Goal: Task Accomplishment & Management: Manage account settings

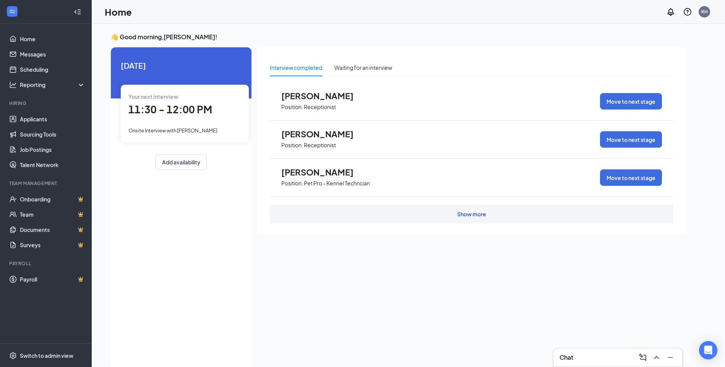
scroll to position [3, 0]
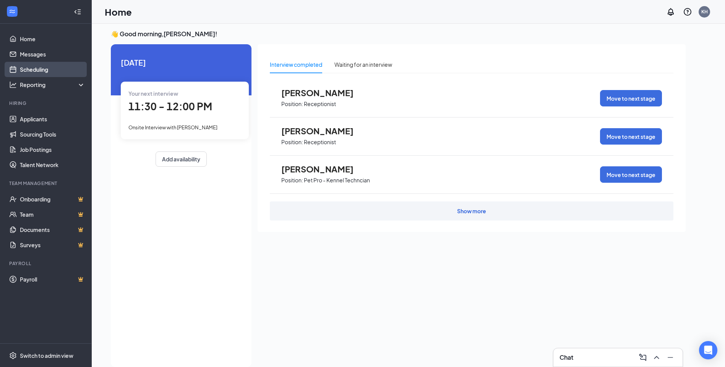
click at [44, 75] on link "Scheduling" at bounding box center [52, 69] width 65 height 15
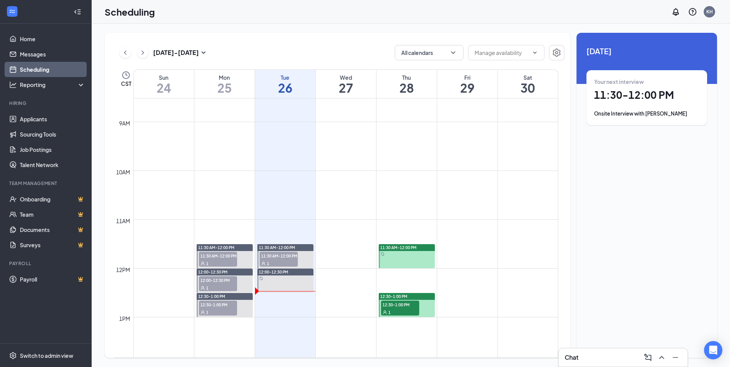
scroll to position [452, 0]
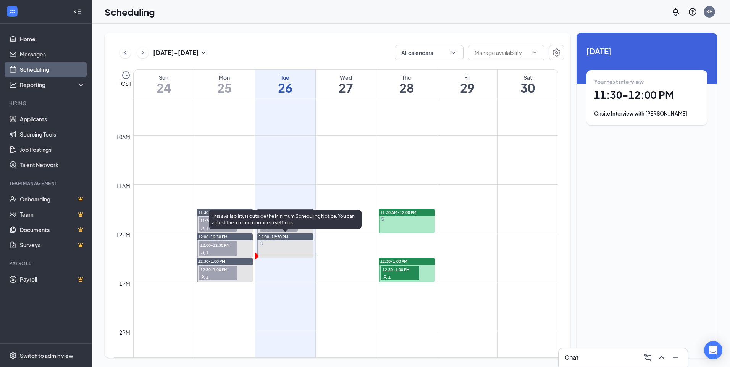
click at [286, 250] on div at bounding box center [285, 246] width 56 height 24
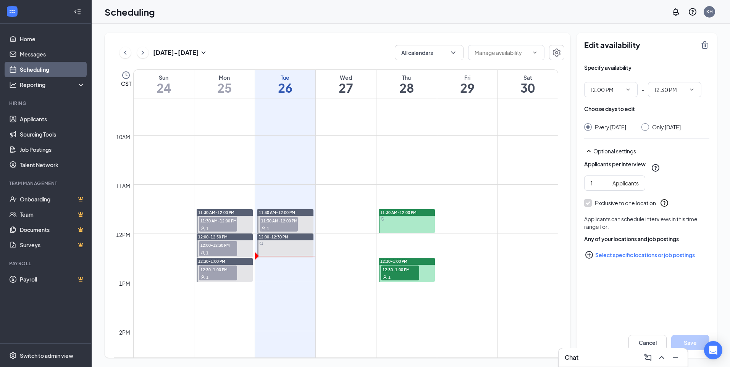
click at [620, 362] on div "Chat" at bounding box center [623, 358] width 117 height 12
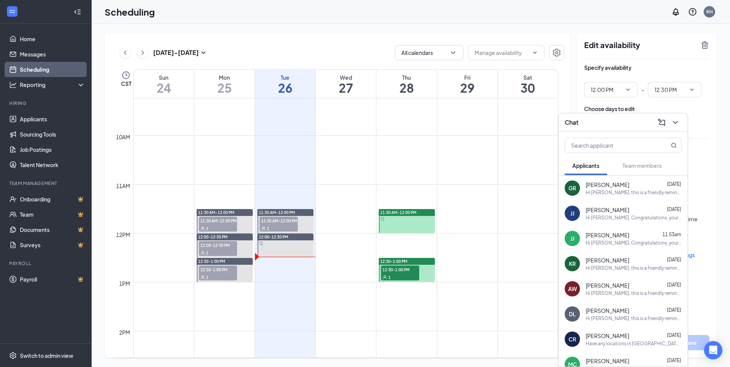
click at [616, 247] on div "[PERSON_NAME] [PERSON_NAME] 11:53am Hi [PERSON_NAME]. Congratulations, your mee…" at bounding box center [623, 238] width 129 height 25
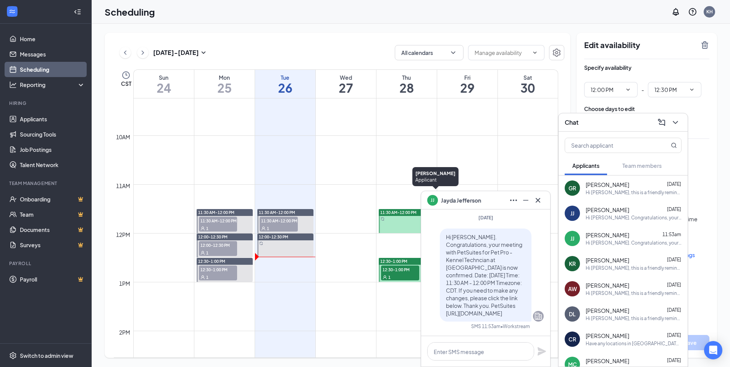
click at [450, 202] on span "[PERSON_NAME]" at bounding box center [461, 200] width 40 height 8
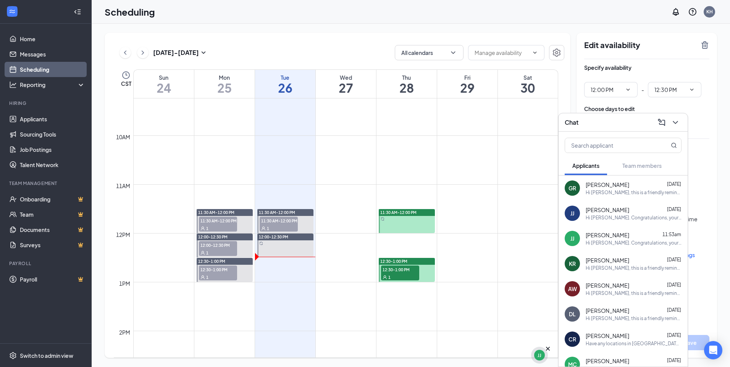
click at [545, 358] on div "JJ" at bounding box center [539, 355] width 17 height 17
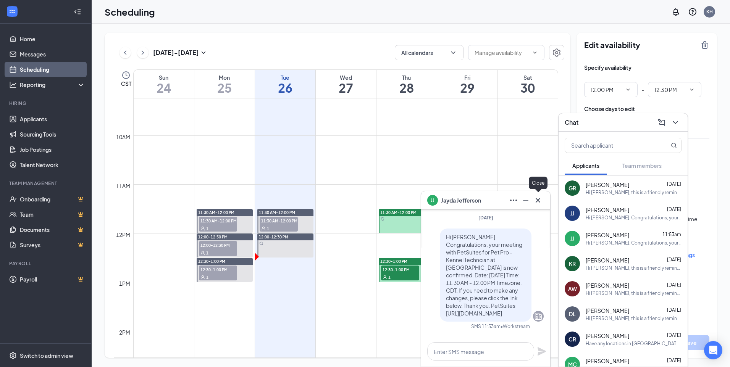
click at [538, 199] on icon "Cross" at bounding box center [538, 200] width 9 height 9
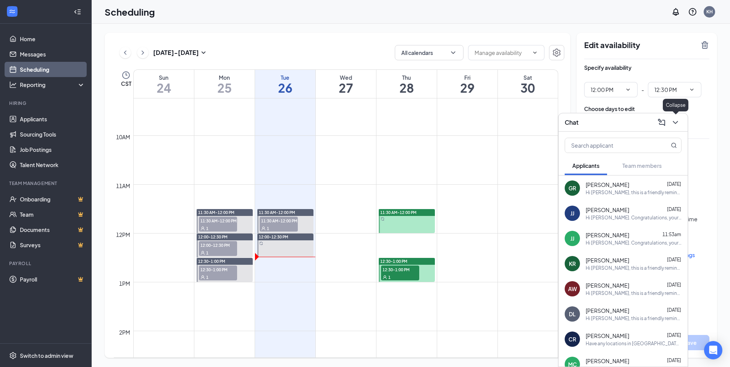
click at [675, 126] on icon "ChevronDown" at bounding box center [675, 122] width 9 height 9
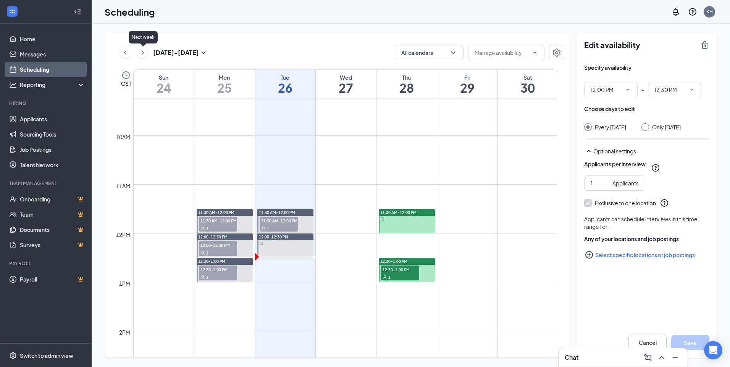
click at [141, 54] on icon "ChevronRight" at bounding box center [143, 52] width 8 height 9
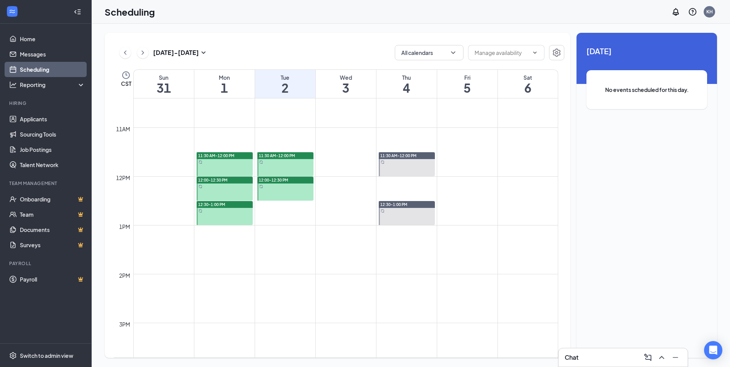
scroll to position [490, 0]
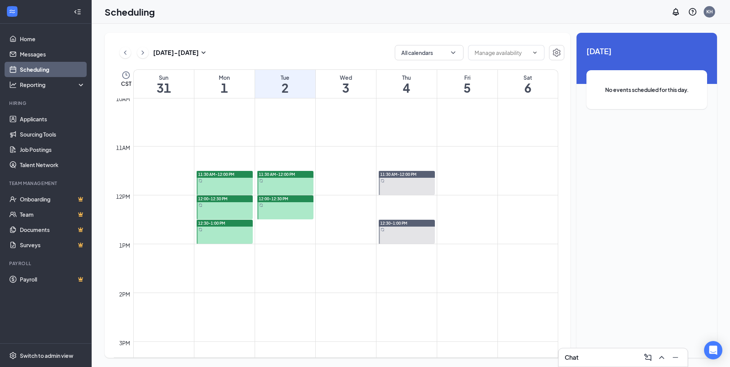
click at [113, 53] on div "[DATE] - [DATE] All calendars CST Sun 31 Mon 1 Tue 2 Wed 3 Thu 4 Fri 5 Sat 6 12…" at bounding box center [338, 195] width 466 height 325
click at [120, 52] on button at bounding box center [125, 52] width 11 height 11
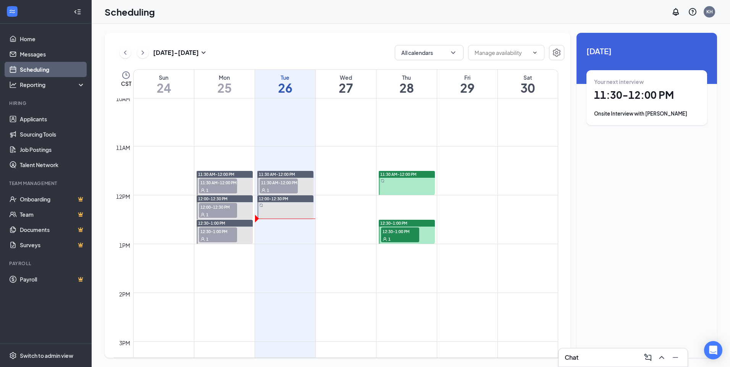
scroll to position [375, 0]
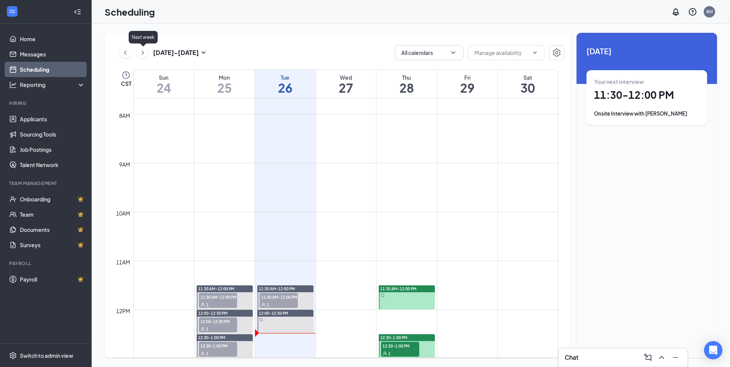
click at [139, 53] on icon "ChevronRight" at bounding box center [143, 52] width 8 height 9
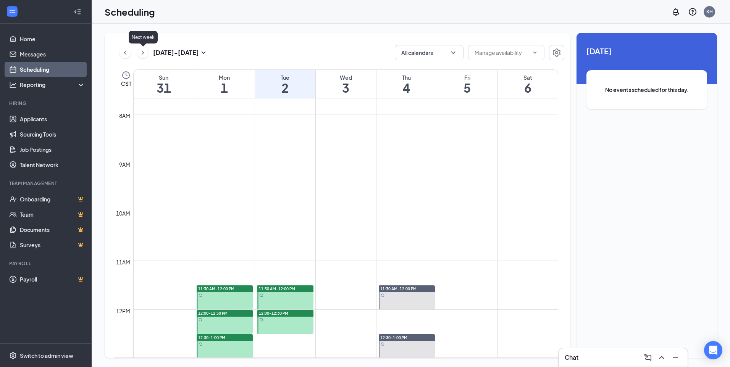
click at [139, 53] on icon "ChevronRight" at bounding box center [143, 52] width 8 height 9
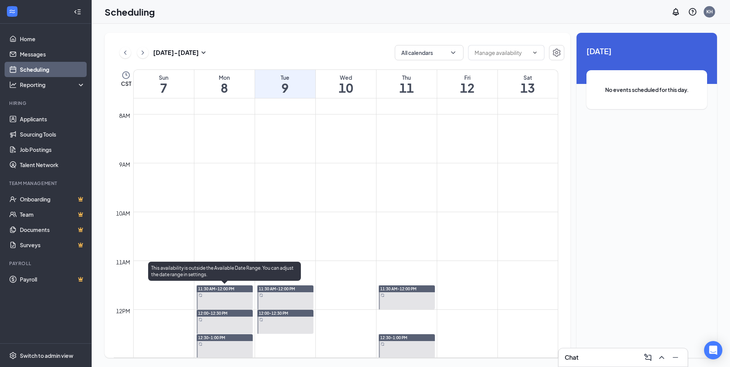
click at [236, 290] on div "11:30 AM-12:00 PM" at bounding box center [225, 289] width 56 height 7
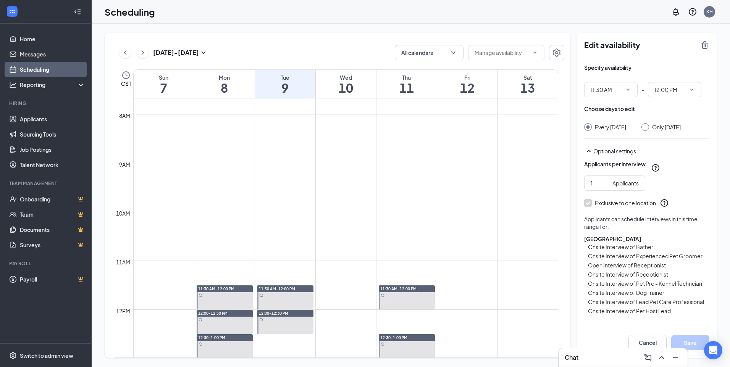
click at [709, 45] on icon "TrashOutline" at bounding box center [705, 44] width 9 height 9
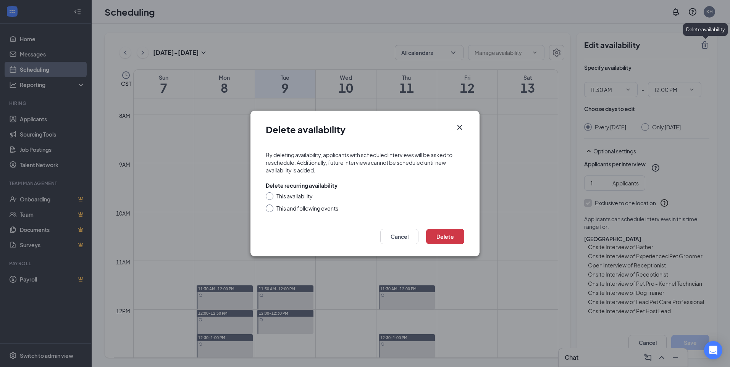
click at [296, 196] on div "This availability" at bounding box center [295, 197] width 36 height 8
click at [271, 196] on input "This availability" at bounding box center [268, 195] width 5 height 5
radio input "true"
click at [306, 211] on div "This and following events" at bounding box center [308, 209] width 62 height 8
click at [271, 210] on input "This and following events" at bounding box center [268, 207] width 5 height 5
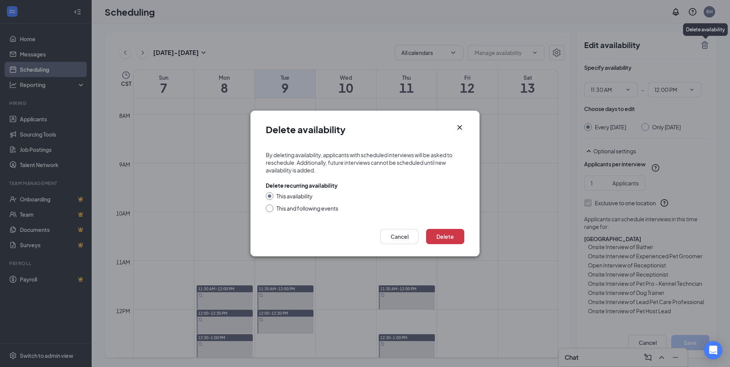
radio input "true"
radio input "false"
click at [450, 236] on button "Delete" at bounding box center [445, 236] width 38 height 15
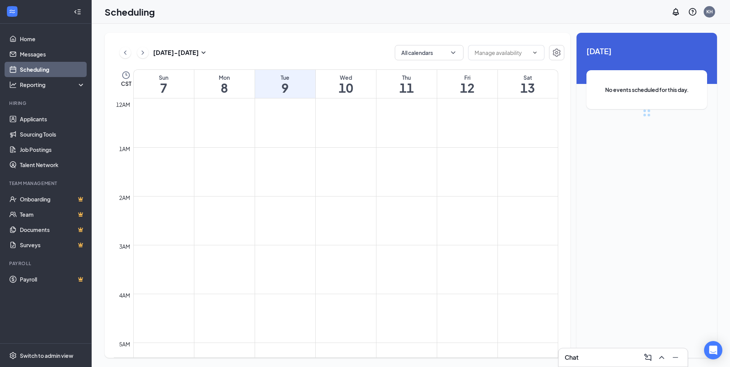
scroll to position [375, 0]
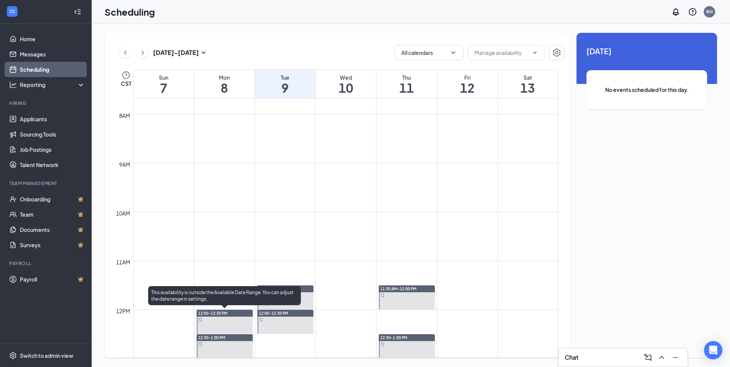
click at [236, 317] on div "12:00-12:30 PM" at bounding box center [225, 313] width 56 height 7
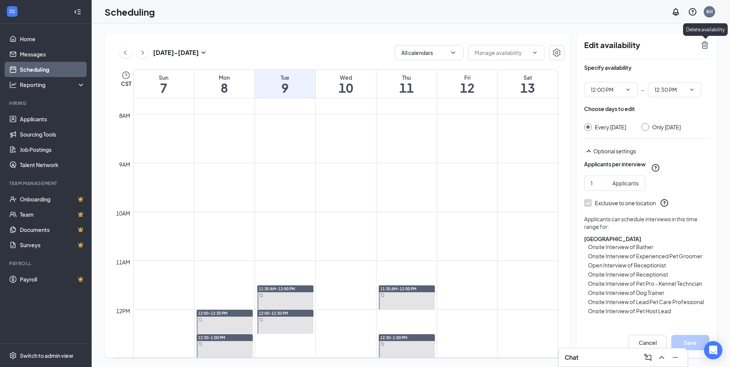
click at [705, 45] on icon "TrashOutline" at bounding box center [705, 44] width 9 height 9
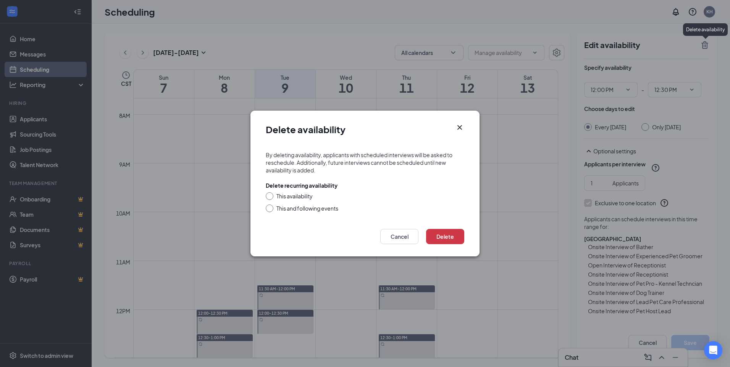
click at [308, 208] on div "This and following events" at bounding box center [308, 209] width 62 height 8
click at [271, 208] on input "This and following events" at bounding box center [268, 207] width 5 height 5
radio input "true"
click at [451, 237] on button "Delete" at bounding box center [445, 236] width 38 height 15
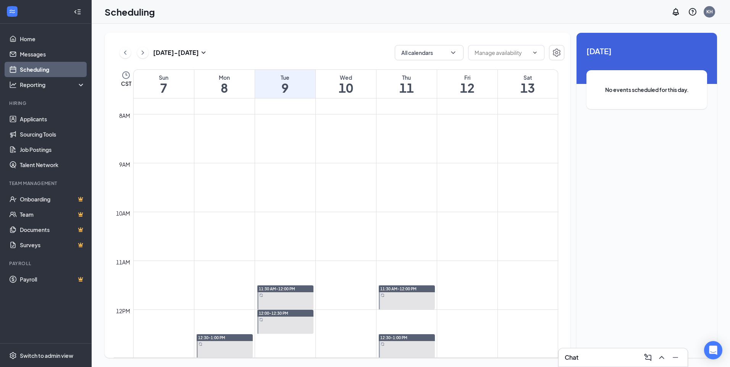
click at [224, 339] on span "12:30-1:00 PM" at bounding box center [211, 337] width 27 height 5
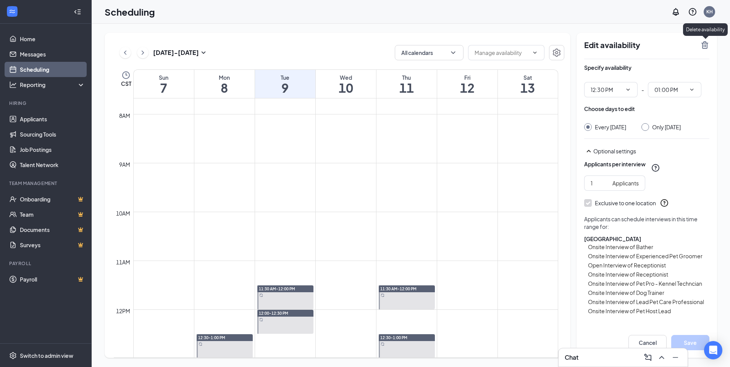
click at [706, 45] on icon "TrashOutline" at bounding box center [705, 45] width 7 height 8
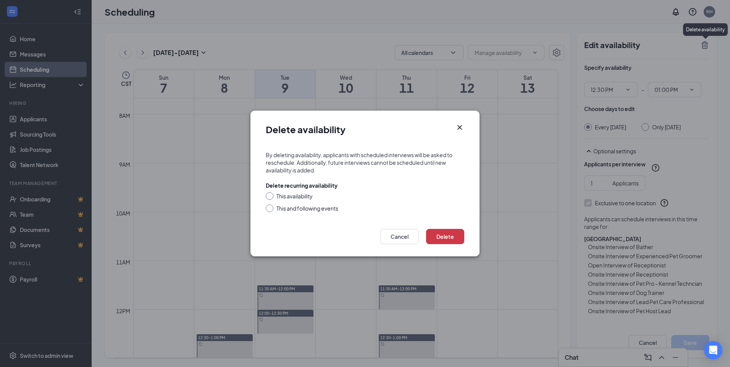
click at [299, 211] on div "This and following events" at bounding box center [308, 209] width 62 height 8
click at [271, 210] on input "This and following events" at bounding box center [268, 207] width 5 height 5
radio input "true"
click at [456, 240] on button "Delete" at bounding box center [445, 236] width 38 height 15
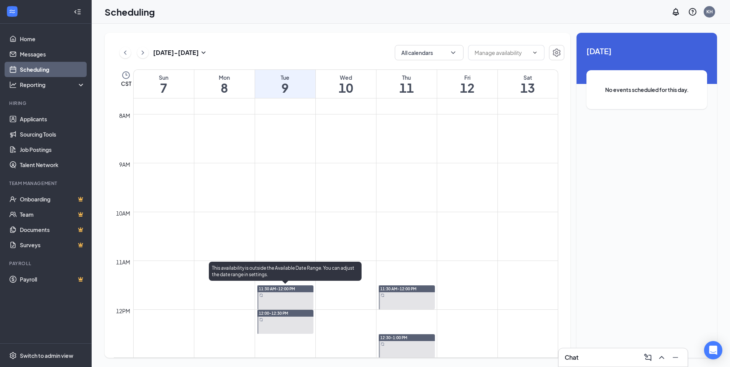
click at [269, 296] on div at bounding box center [285, 298] width 56 height 24
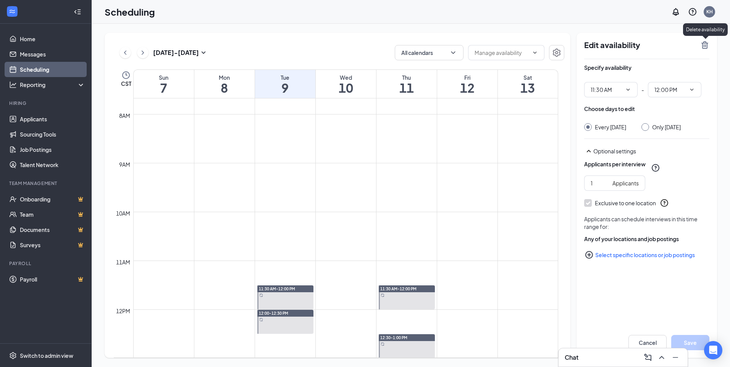
click at [704, 48] on icon "TrashOutline" at bounding box center [705, 44] width 9 height 9
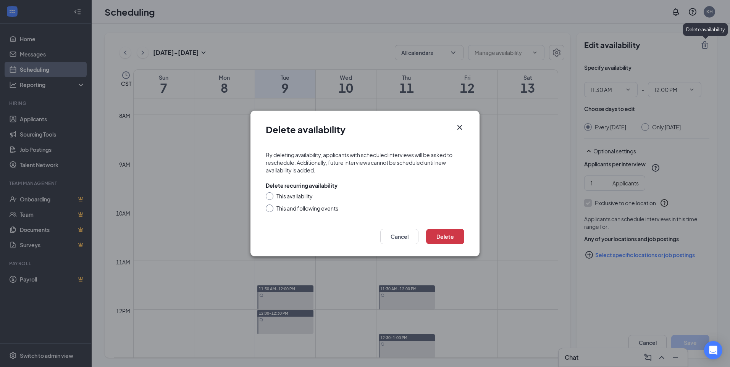
click at [314, 214] on form "By deleting availability, applicants with scheduled interviews will be asked to…" at bounding box center [365, 183] width 229 height 78
click at [331, 206] on div "This and following events" at bounding box center [308, 209] width 62 height 8
click at [271, 206] on input "This and following events" at bounding box center [268, 207] width 5 height 5
radio input "true"
click at [461, 235] on button "Delete" at bounding box center [445, 236] width 38 height 15
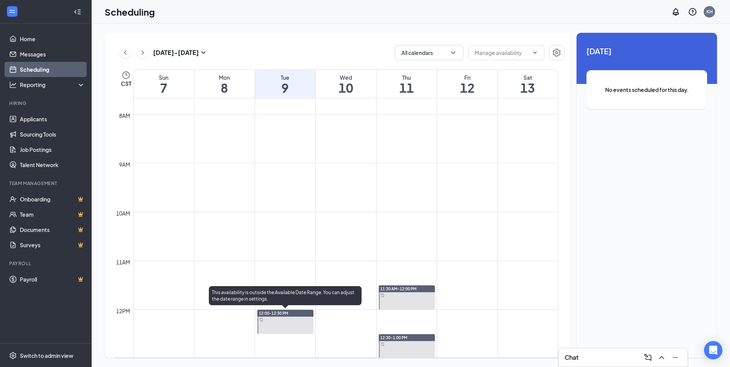
click at [295, 319] on div at bounding box center [285, 322] width 56 height 24
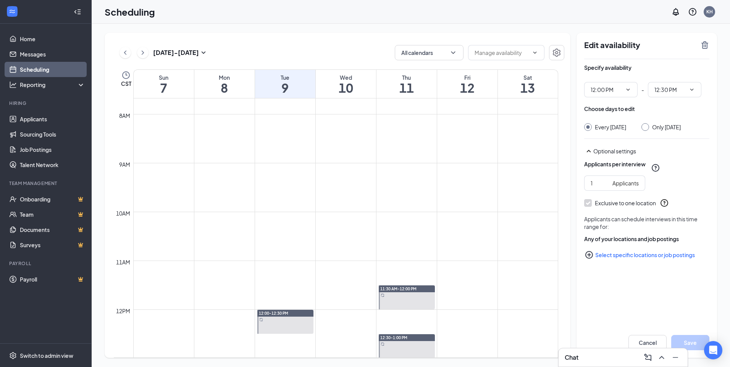
click at [707, 48] on icon "TrashOutline" at bounding box center [705, 44] width 9 height 9
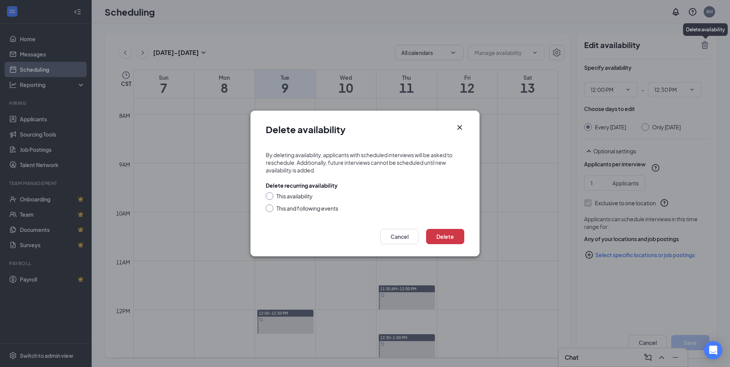
click at [284, 208] on div "This and following events" at bounding box center [308, 209] width 62 height 8
click at [271, 208] on input "This and following events" at bounding box center [268, 207] width 5 height 5
radio input "true"
click at [455, 235] on button "Delete" at bounding box center [445, 236] width 38 height 15
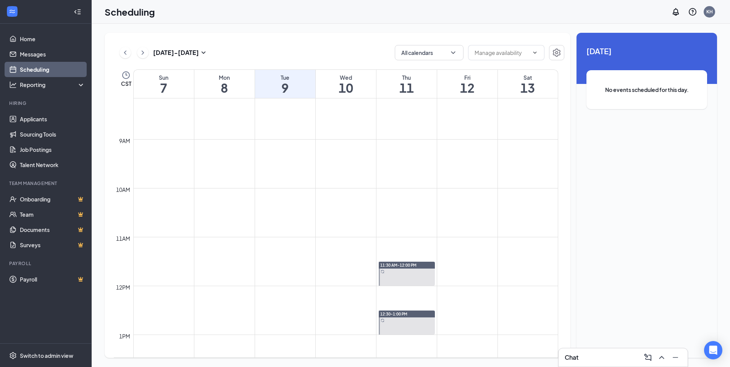
scroll to position [414, 0]
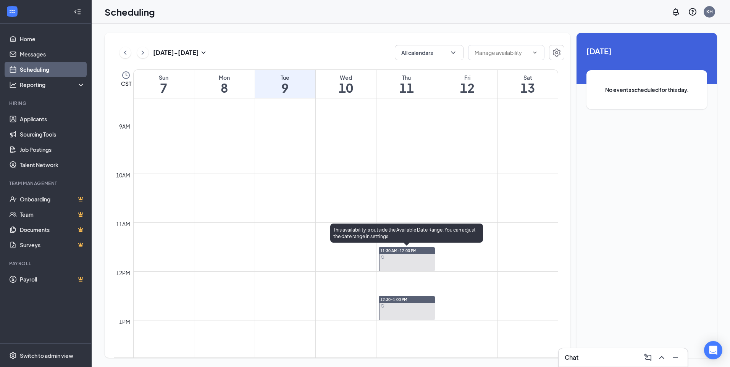
click at [407, 262] on div at bounding box center [407, 260] width 56 height 24
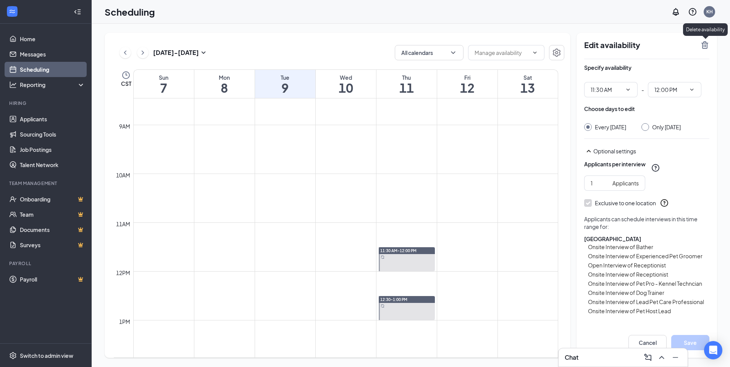
click at [703, 46] on icon "TrashOutline" at bounding box center [705, 45] width 7 height 8
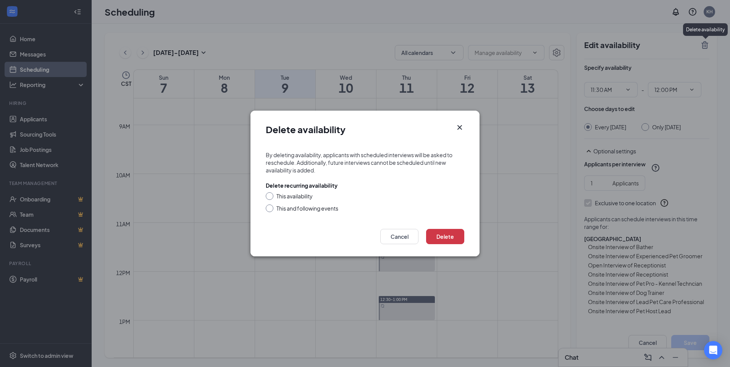
click at [311, 210] on div "This and following events" at bounding box center [308, 209] width 62 height 8
click at [271, 210] on input "This and following events" at bounding box center [268, 207] width 5 height 5
radio input "true"
click at [455, 239] on button "Delete" at bounding box center [445, 236] width 38 height 15
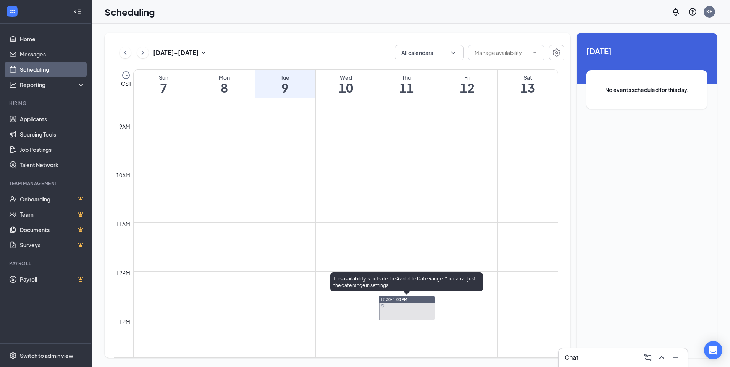
click at [420, 300] on div "12:30-1:00 PM" at bounding box center [407, 299] width 56 height 7
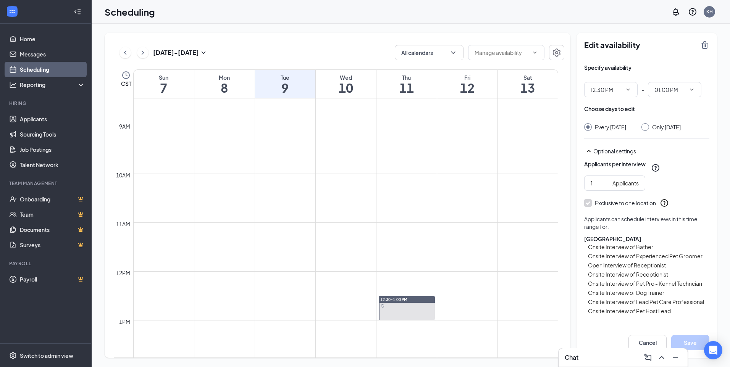
click at [591, 207] on icon "Checkmark" at bounding box center [588, 203] width 6 height 6
click at [703, 50] on div "Edit availability" at bounding box center [646, 49] width 125 height 19
click at [705, 44] on icon "TrashOutline" at bounding box center [705, 44] width 9 height 9
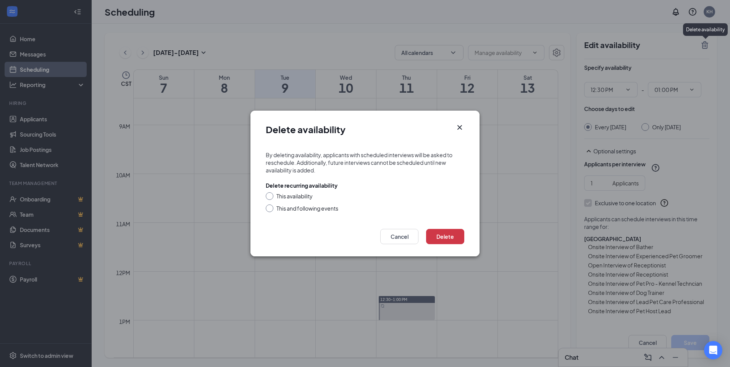
click at [309, 213] on form "By deleting availability, applicants with scheduled interviews will be asked to…" at bounding box center [365, 183] width 229 height 78
click at [315, 209] on div "This and following events" at bounding box center [308, 209] width 62 height 8
click at [271, 209] on input "This and following events" at bounding box center [268, 207] width 5 height 5
radio input "true"
click at [452, 238] on button "Delete" at bounding box center [445, 236] width 38 height 15
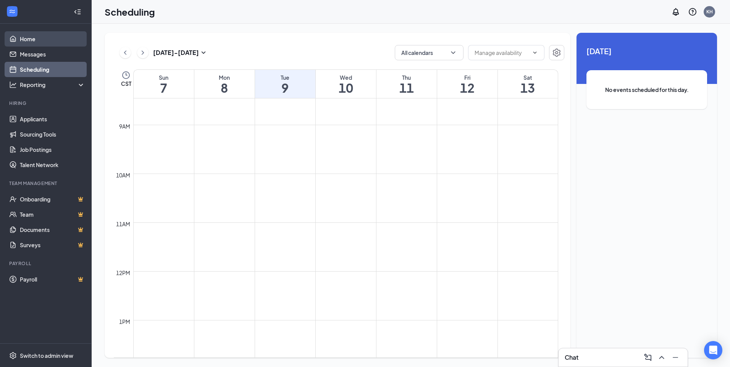
click at [32, 40] on link "Home" at bounding box center [52, 38] width 65 height 15
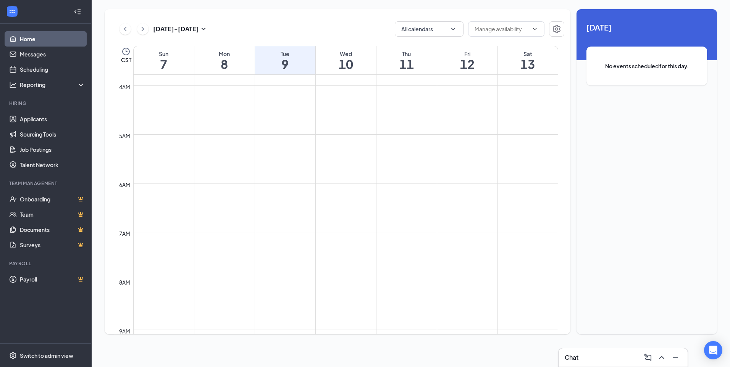
scroll to position [184, 0]
click at [71, 70] on link "Scheduling" at bounding box center [52, 69] width 65 height 15
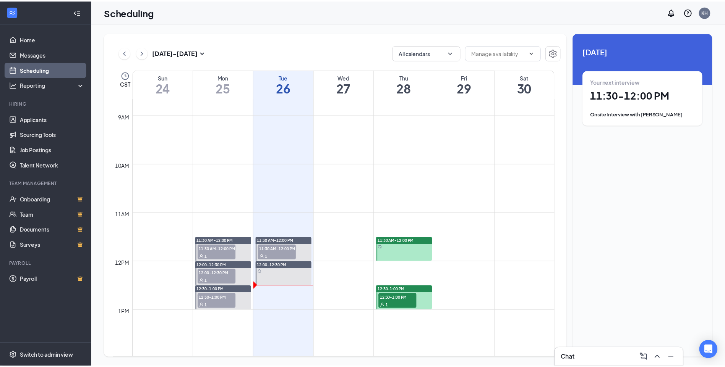
scroll to position [375, 0]
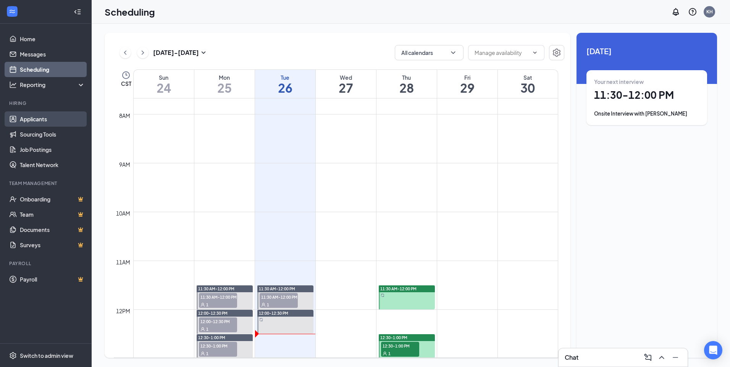
click at [45, 124] on link "Applicants" at bounding box center [52, 119] width 65 height 15
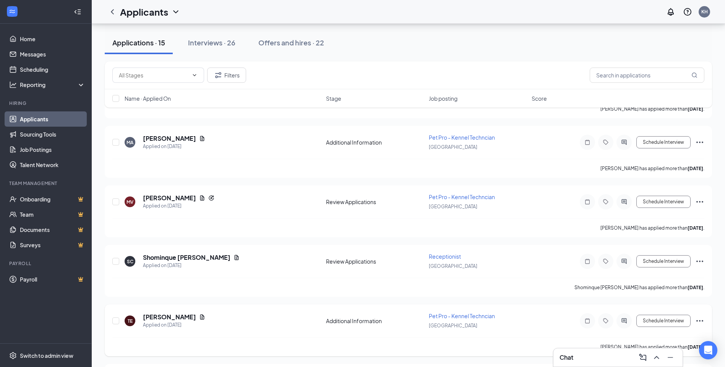
scroll to position [378, 0]
